Goal: Information Seeking & Learning: Learn about a topic

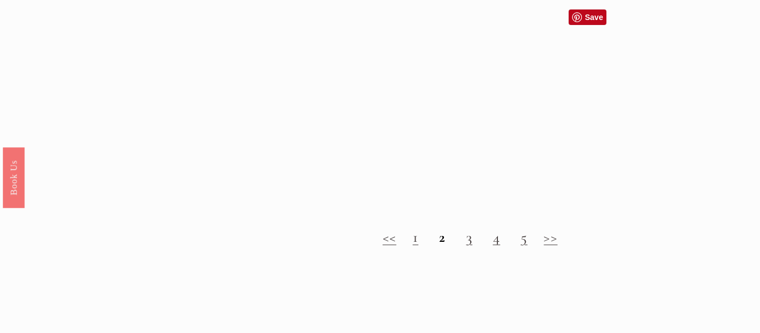
scroll to position [1037, 0]
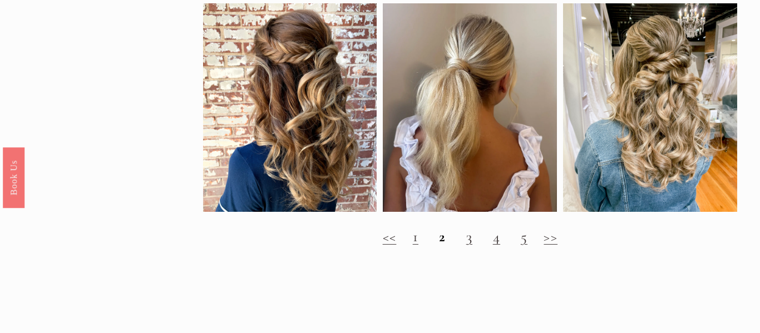
click at [440, 234] on strong "2" at bounding box center [442, 236] width 7 height 18
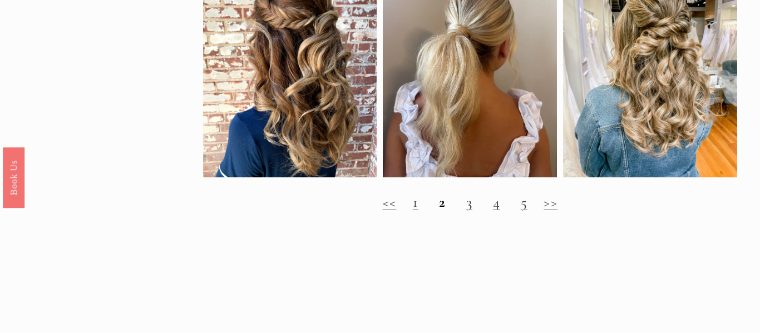
scroll to position [1062, 0]
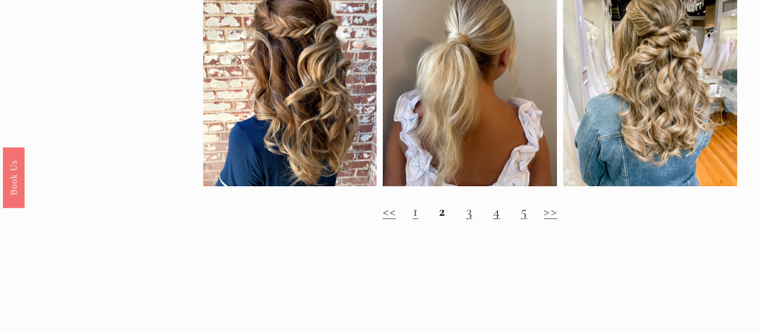
click at [439, 213] on strong "2" at bounding box center [442, 211] width 7 height 18
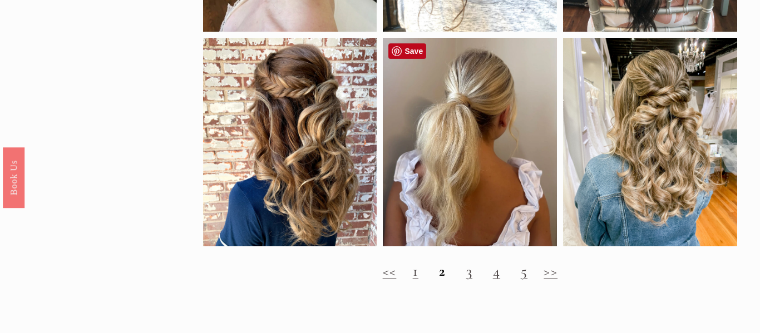
scroll to position [1000, 0]
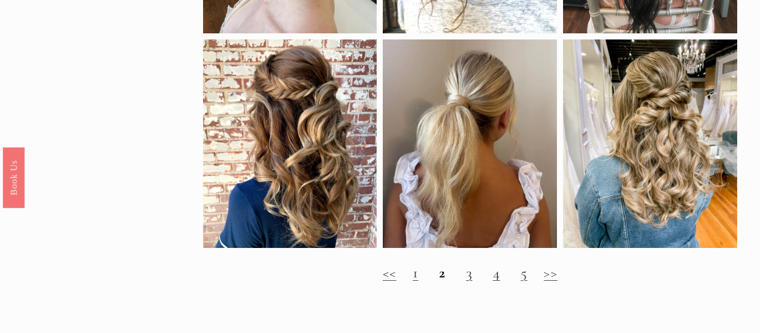
click at [474, 271] on h2 "<< 1 2 3 4 5 >>" at bounding box center [470, 272] width 534 height 17
click at [469, 276] on link "3" at bounding box center [469, 273] width 6 height 18
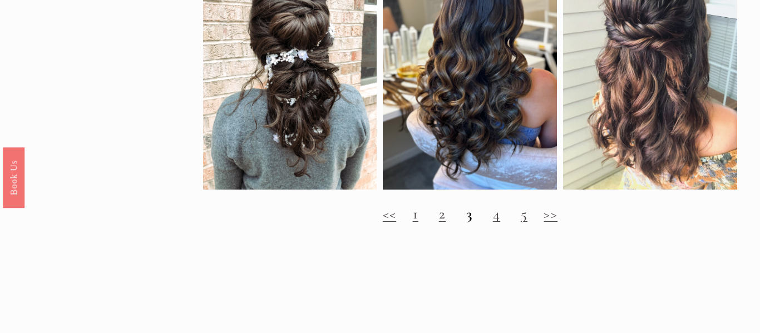
scroll to position [1017, 0]
click at [466, 217] on strong "3" at bounding box center [469, 213] width 6 height 18
